Goal: Task Accomplishment & Management: Manage account settings

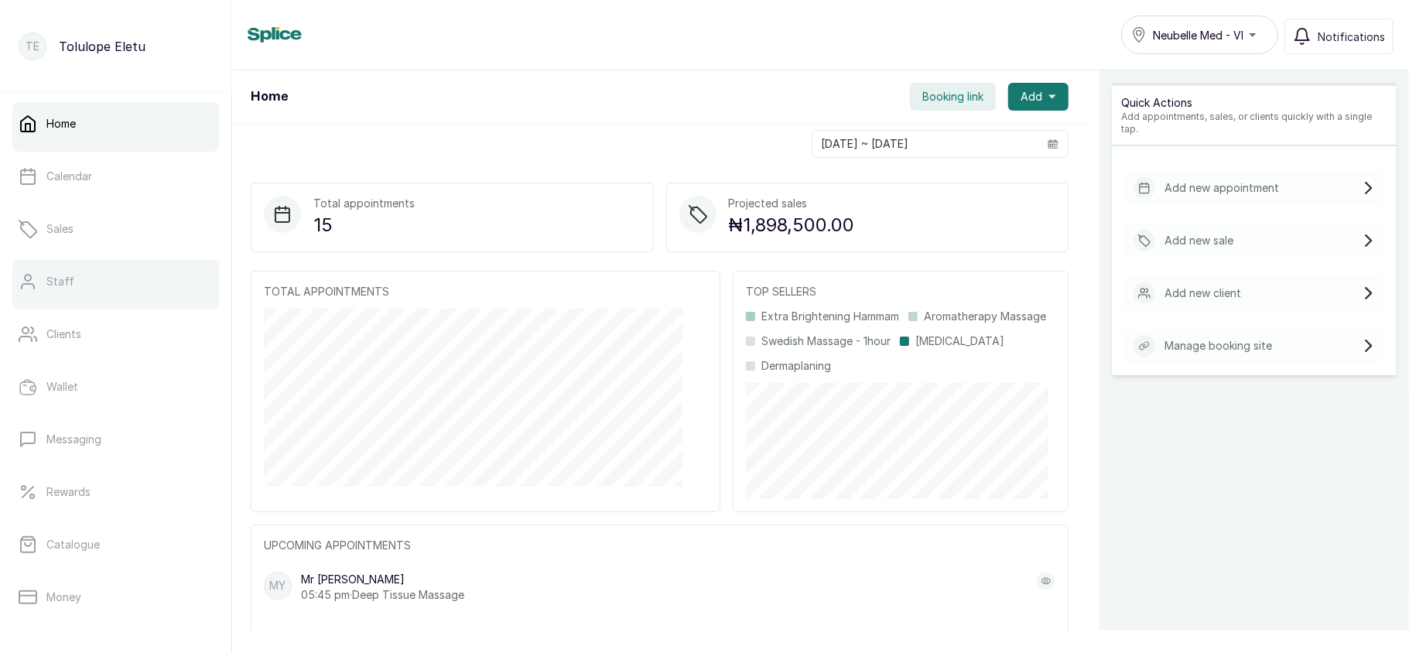
click at [60, 293] on link "Staff" at bounding box center [115, 281] width 207 height 43
